Goal: Navigation & Orientation: Find specific page/section

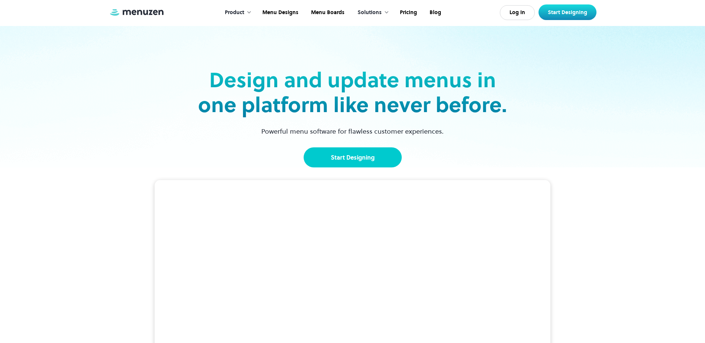
click at [322, 148] on link "Start Designing" at bounding box center [352, 157] width 98 height 20
click at [277, 11] on link "Menu Designs" at bounding box center [279, 12] width 49 height 23
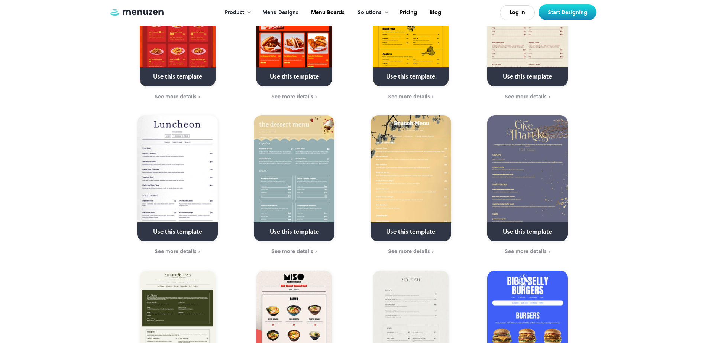
scroll to position [105, 0]
